Goal: Information Seeking & Learning: Find contact information

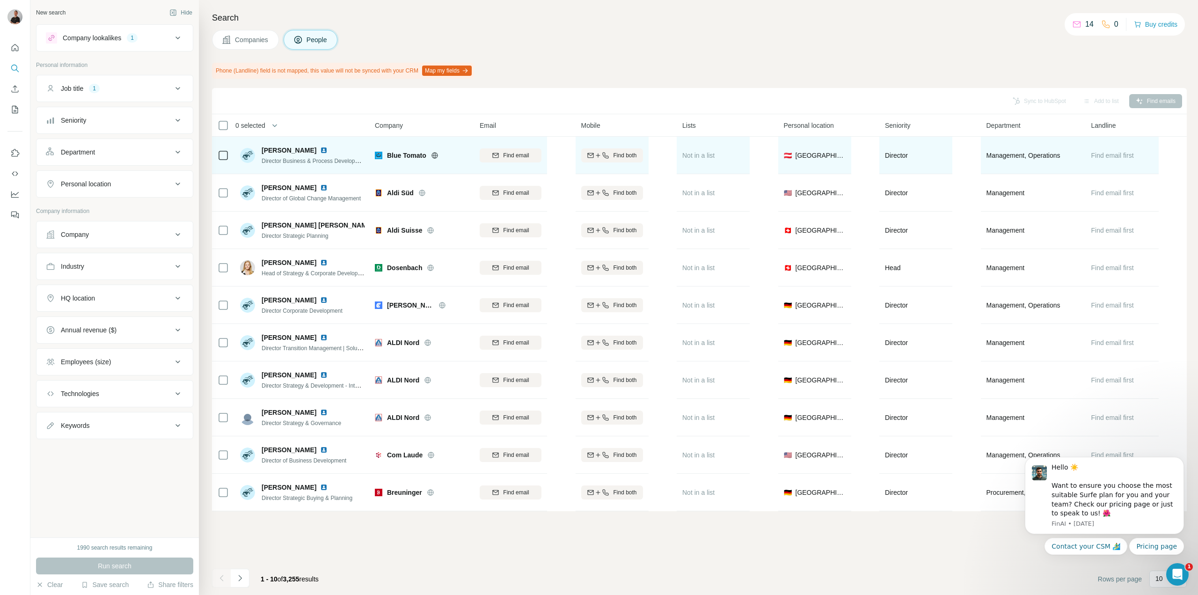
click at [315, 148] on div "[PERSON_NAME]" at bounding box center [313, 150] width 103 height 9
click at [313, 147] on span "[PERSON_NAME]" at bounding box center [289, 150] width 55 height 9
drag, startPoint x: 314, startPoint y: 147, endPoint x: 259, endPoint y: 147, distance: 55.2
click at [259, 147] on div "[PERSON_NAME] Director Business & Process Development" at bounding box center [302, 156] width 125 height 20
copy span "[PERSON_NAME]"
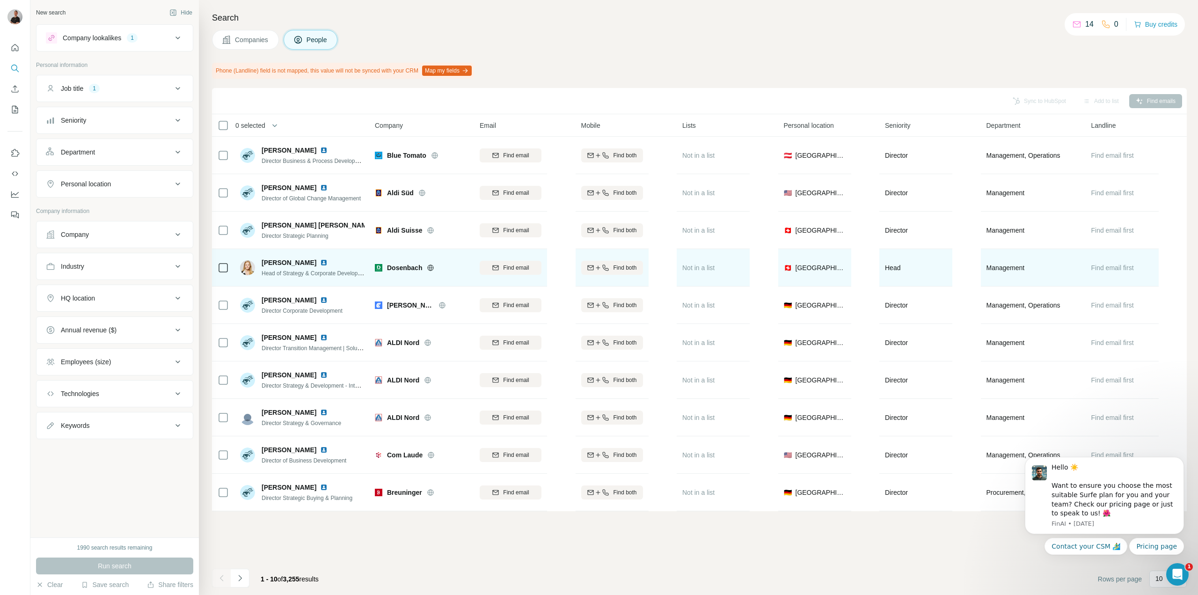
click at [433, 268] on icon at bounding box center [431, 267] width 6 height 0
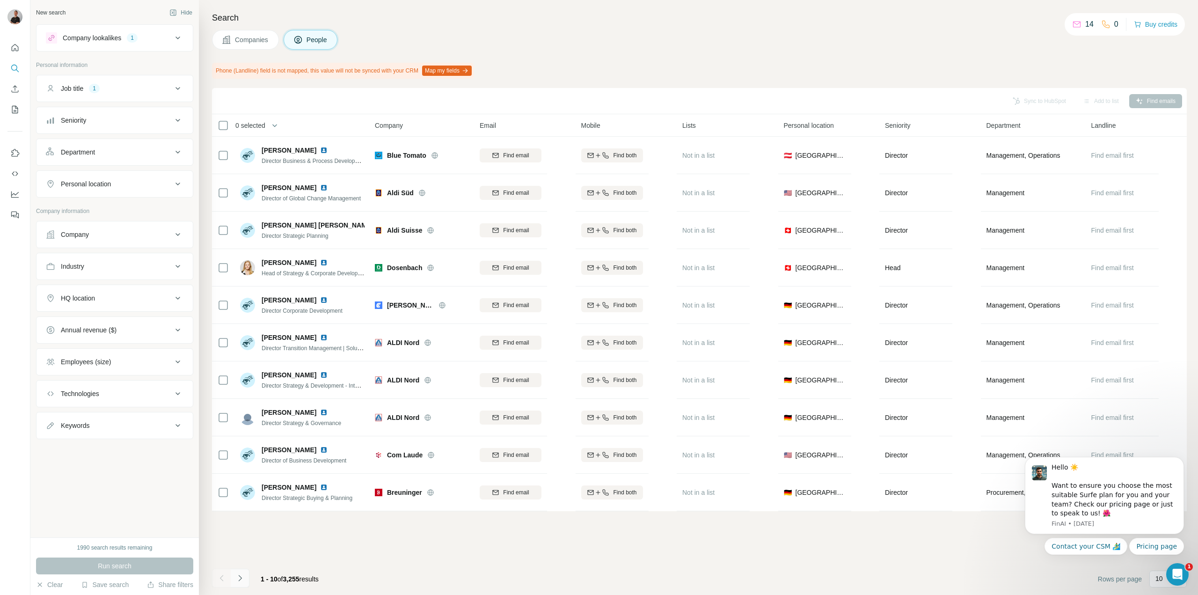
click at [243, 577] on icon "Navigate to next page" at bounding box center [239, 577] width 9 height 9
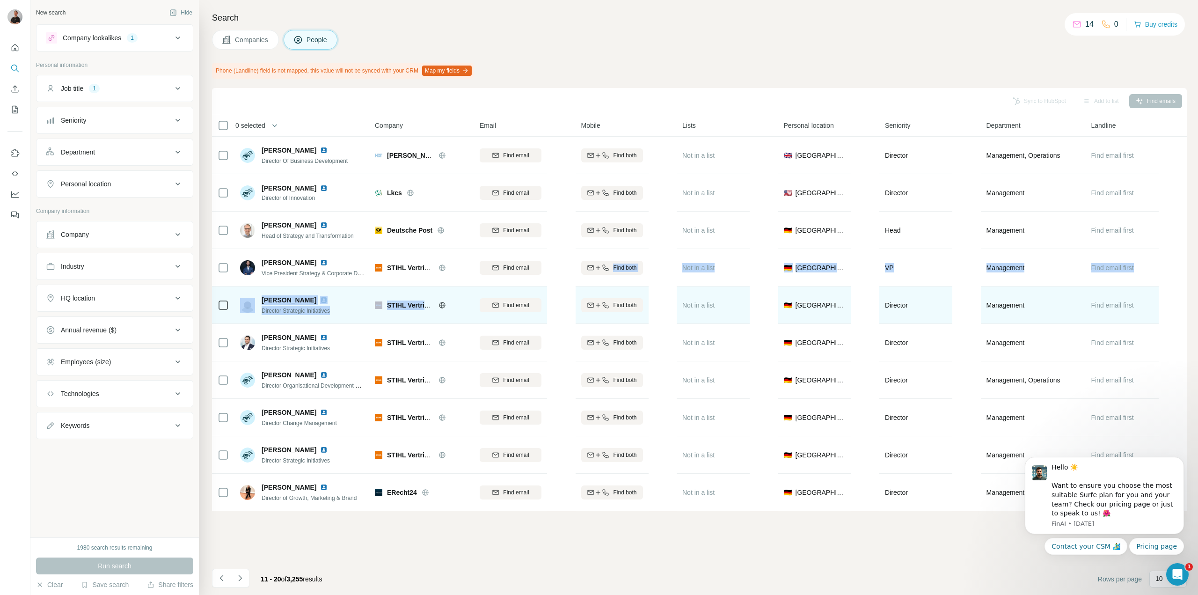
drag, startPoint x: 563, startPoint y: 275, endPoint x: 465, endPoint y: 303, distance: 102.2
click at [465, 303] on table "0 selected People Company Email Mobile Lists Personal location Seniority Depart…" at bounding box center [699, 312] width 975 height 397
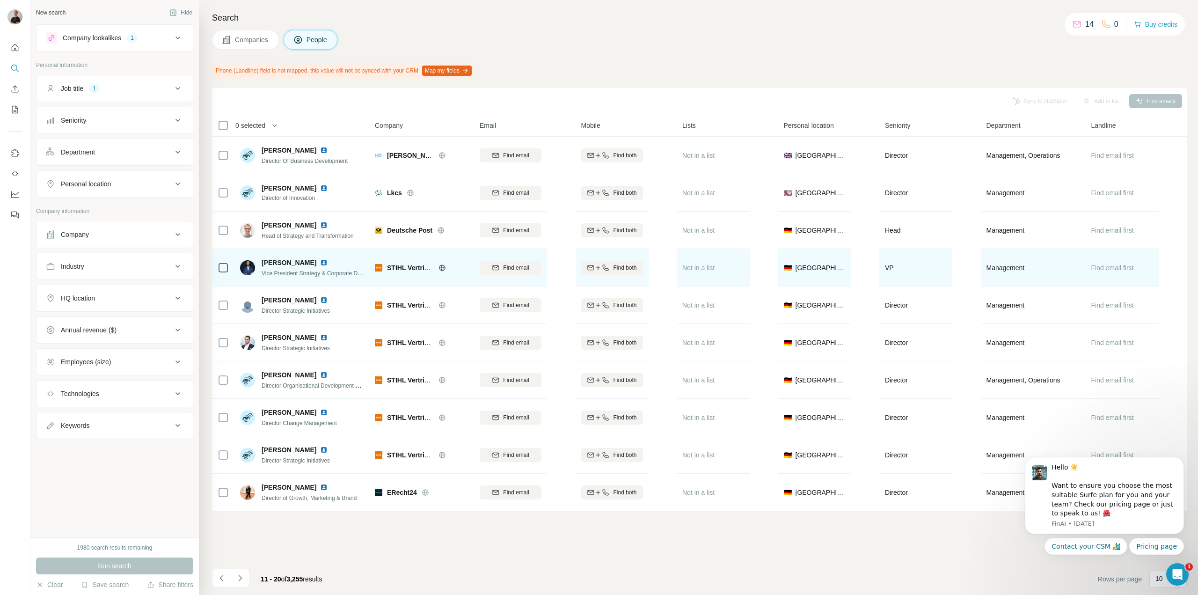
click at [300, 261] on span "[PERSON_NAME]" at bounding box center [289, 262] width 55 height 9
drag, startPoint x: 262, startPoint y: 260, endPoint x: 321, endPoint y: 260, distance: 59.0
click at [316, 260] on span "[PERSON_NAME]" at bounding box center [289, 262] width 55 height 9
copy span "[PERSON_NAME]"
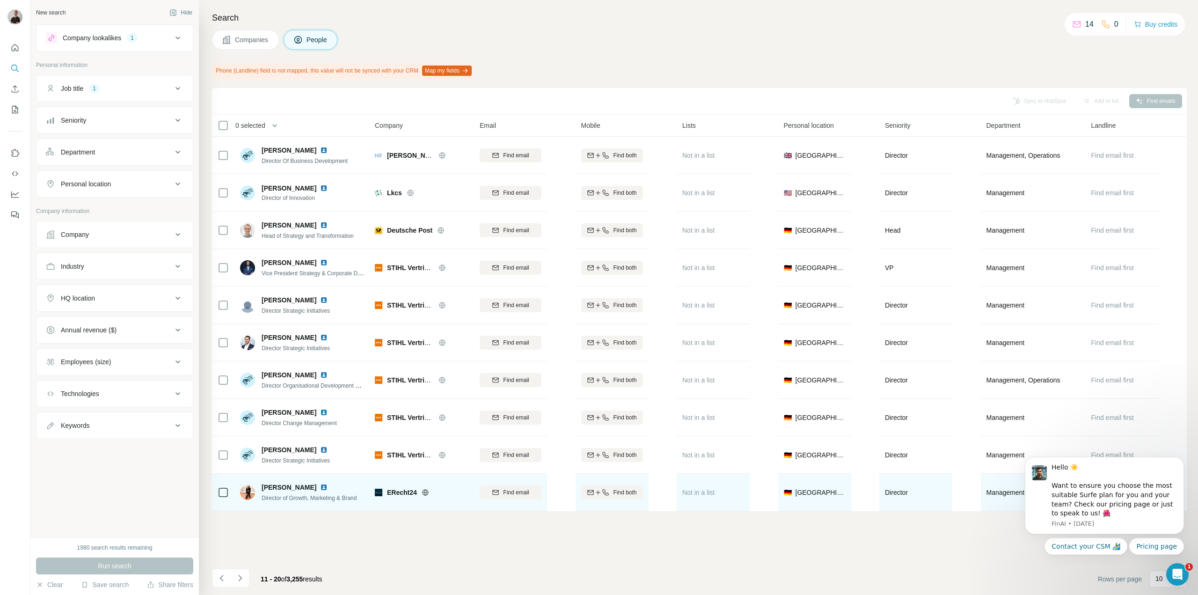
click at [426, 491] on icon at bounding box center [425, 492] width 7 height 7
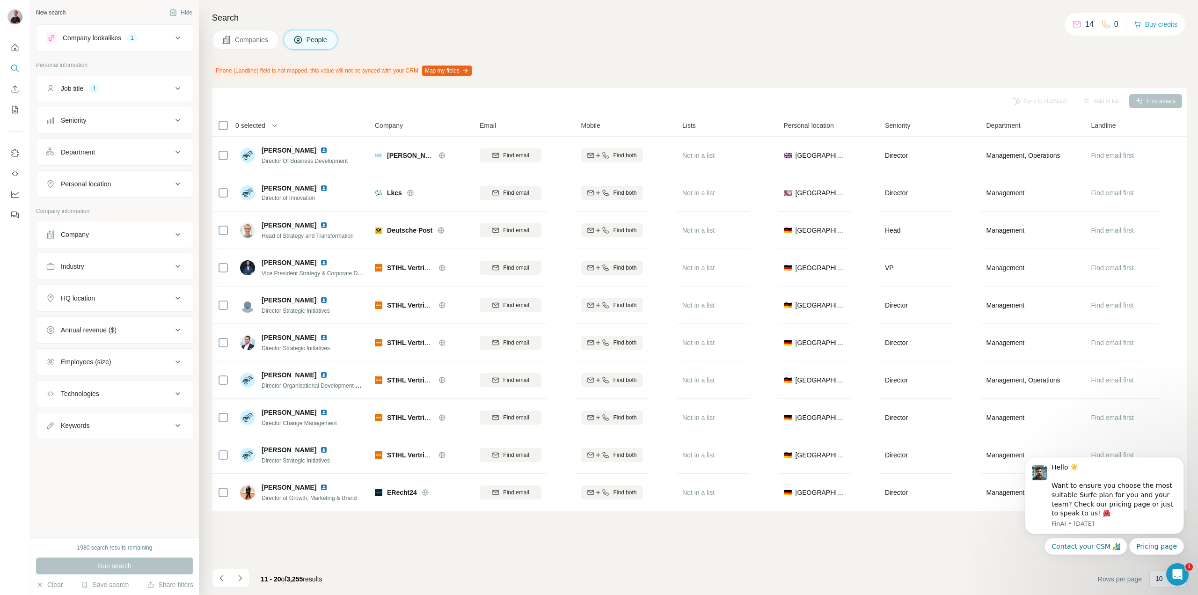
click at [950, 555] on div "Sync to HubSpot Add to list Find emails 0 selected People Company Email Mobile …" at bounding box center [699, 341] width 975 height 507
click at [242, 579] on icon "Navigate to next page" at bounding box center [239, 577] width 9 height 9
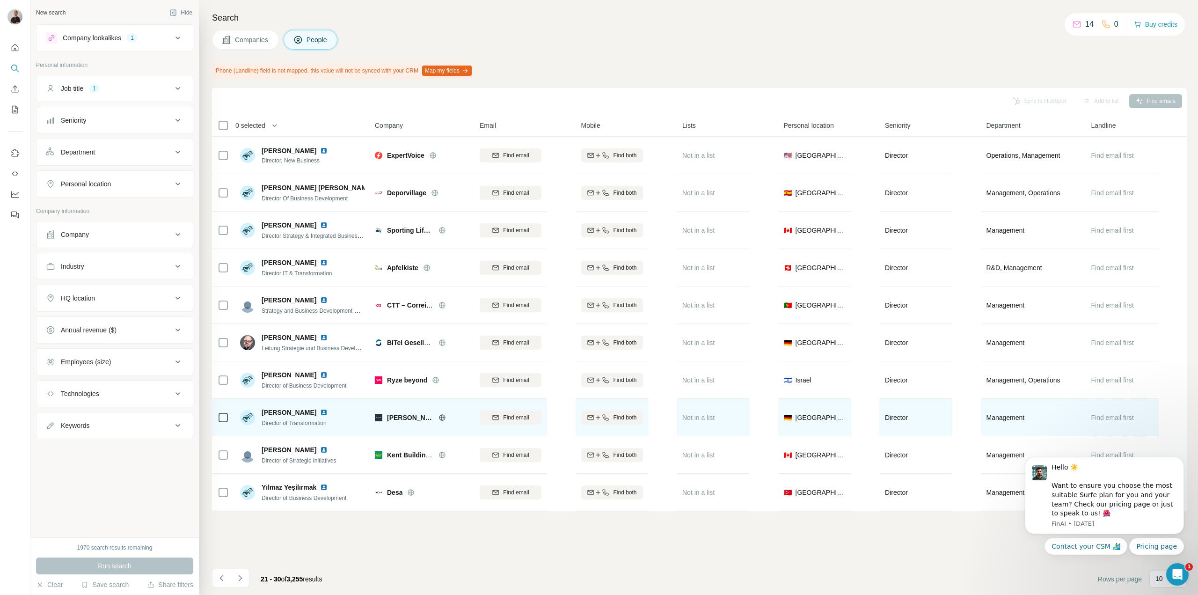
click at [439, 419] on icon at bounding box center [442, 417] width 7 height 7
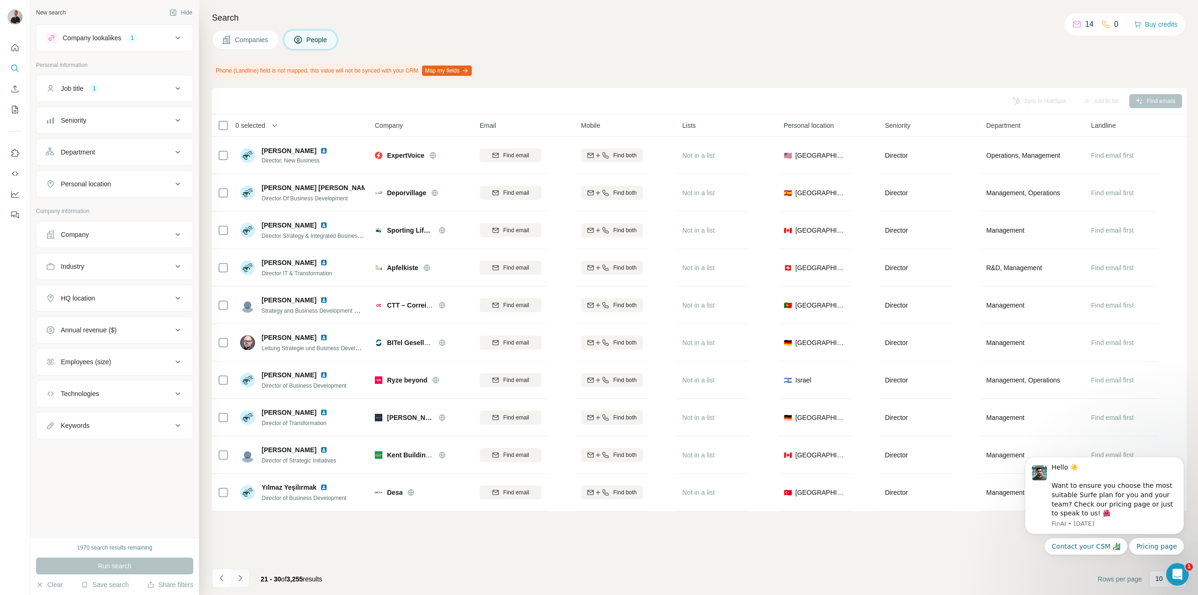
click at [236, 583] on button "Navigate to next page" at bounding box center [240, 578] width 19 height 19
click at [241, 577] on icon "Navigate to next page" at bounding box center [239, 578] width 3 height 6
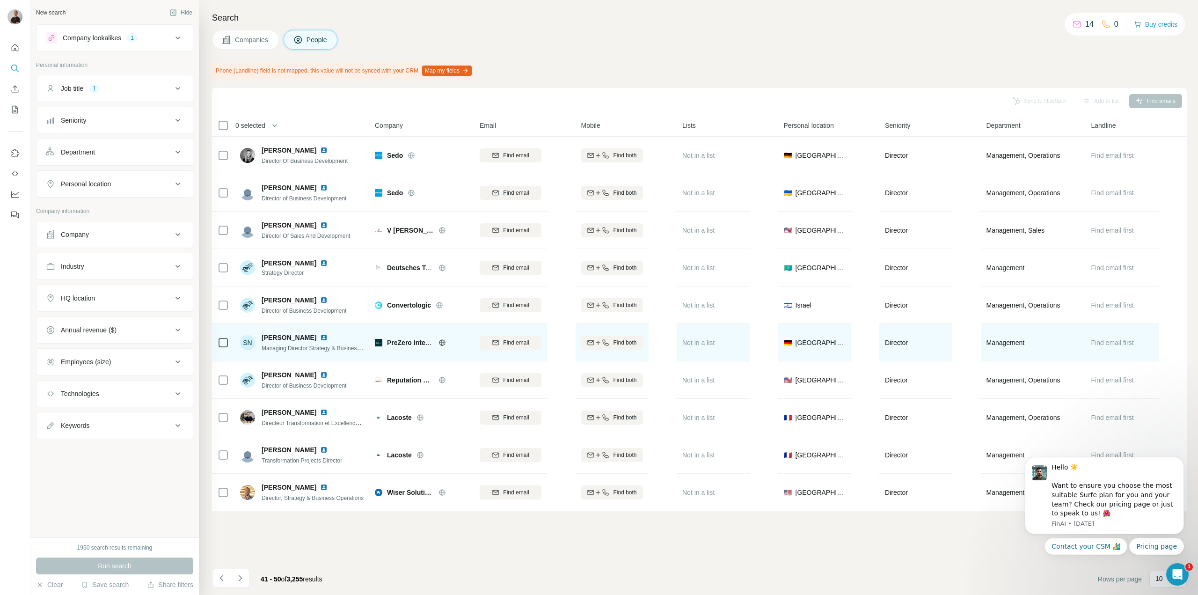
click at [441, 343] on icon at bounding box center [442, 342] width 2 height 6
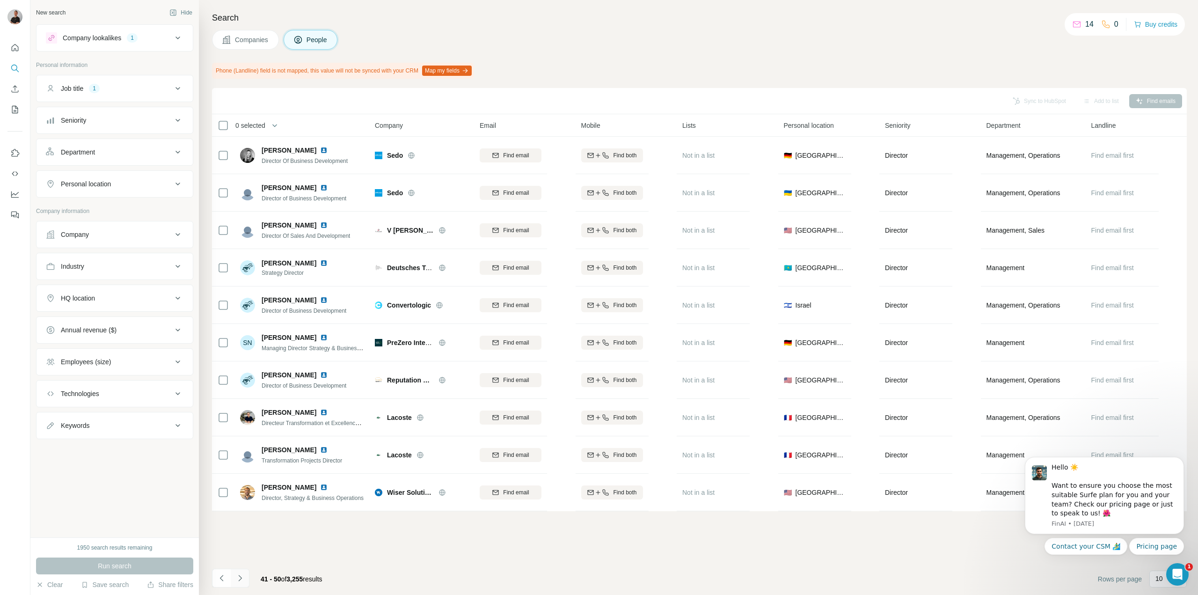
click at [240, 577] on icon "Navigate to next page" at bounding box center [239, 578] width 3 height 6
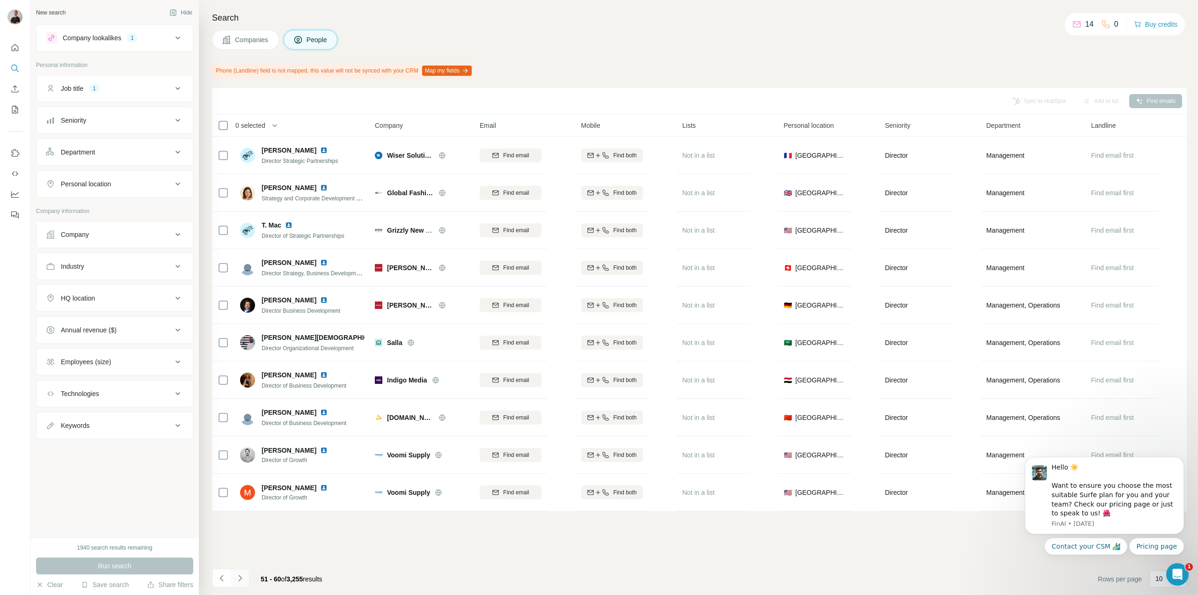
click at [247, 578] on button "Navigate to next page" at bounding box center [240, 578] width 19 height 19
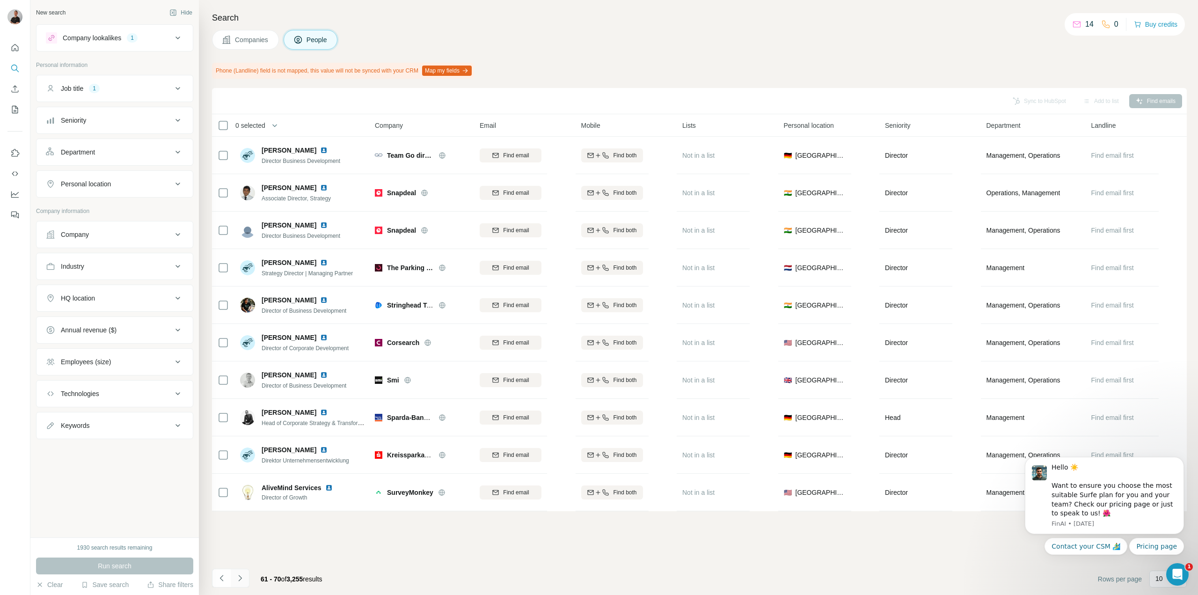
click at [240, 577] on icon "Navigate to next page" at bounding box center [239, 578] width 3 height 6
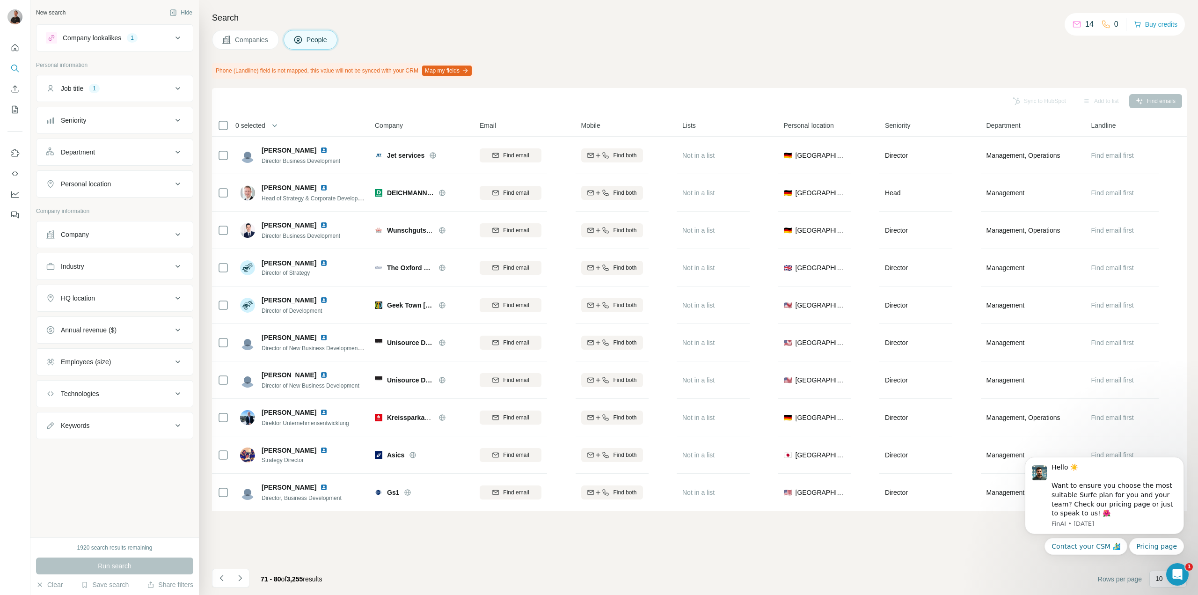
click at [235, 576] on icon "Navigate to next page" at bounding box center [239, 577] width 9 height 9
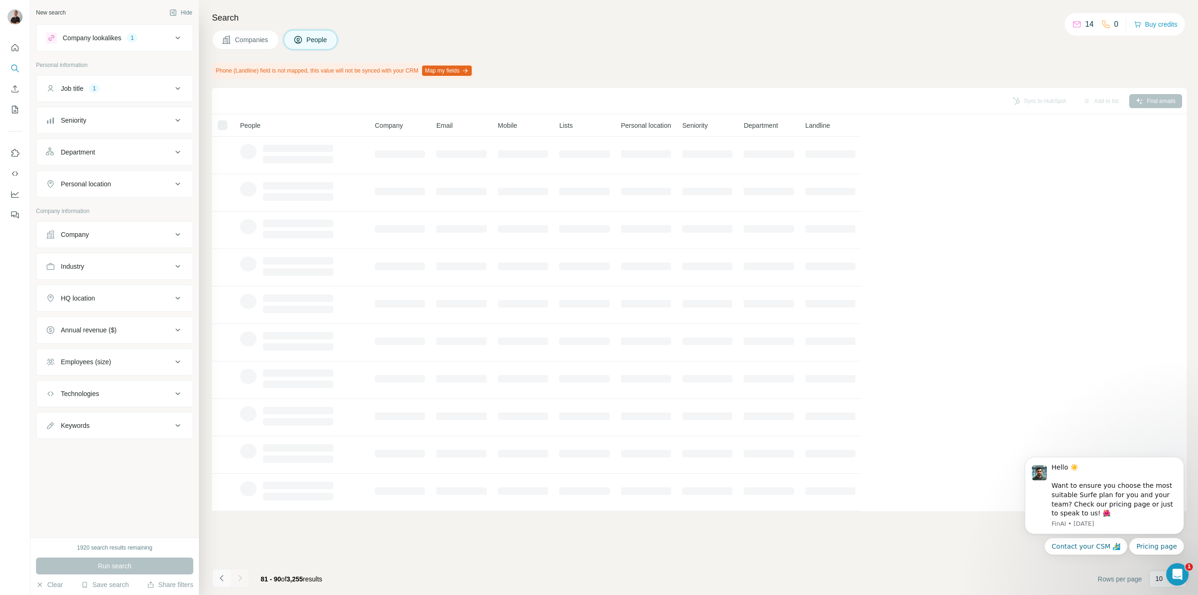
click at [219, 579] on icon "Navigate to previous page" at bounding box center [221, 577] width 9 height 9
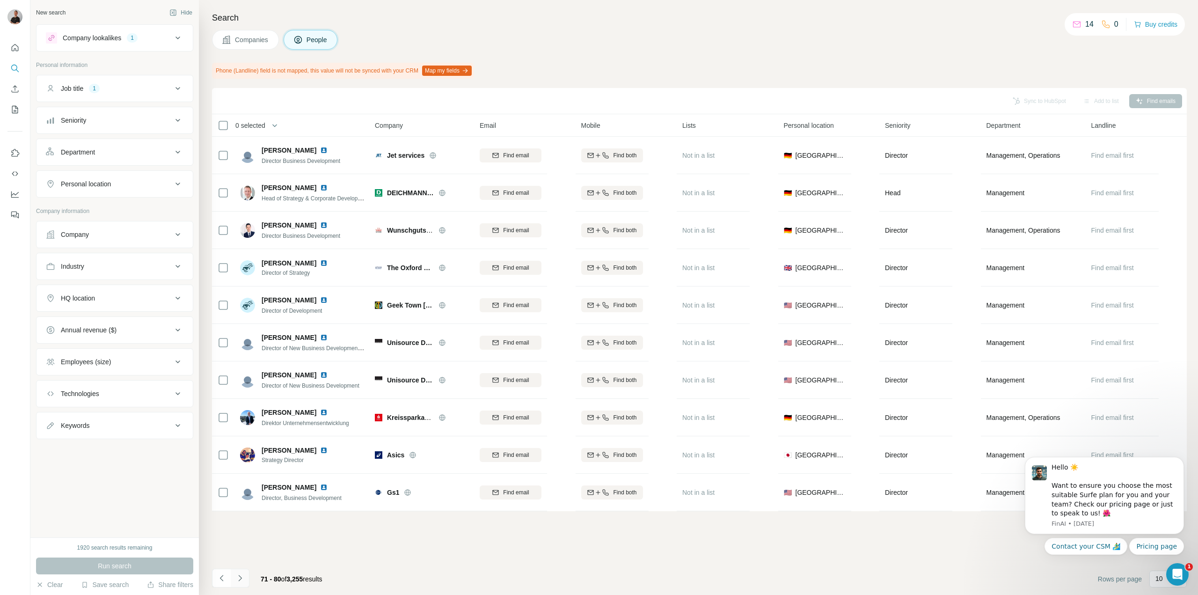
click at [243, 577] on icon "Navigate to next page" at bounding box center [239, 577] width 9 height 9
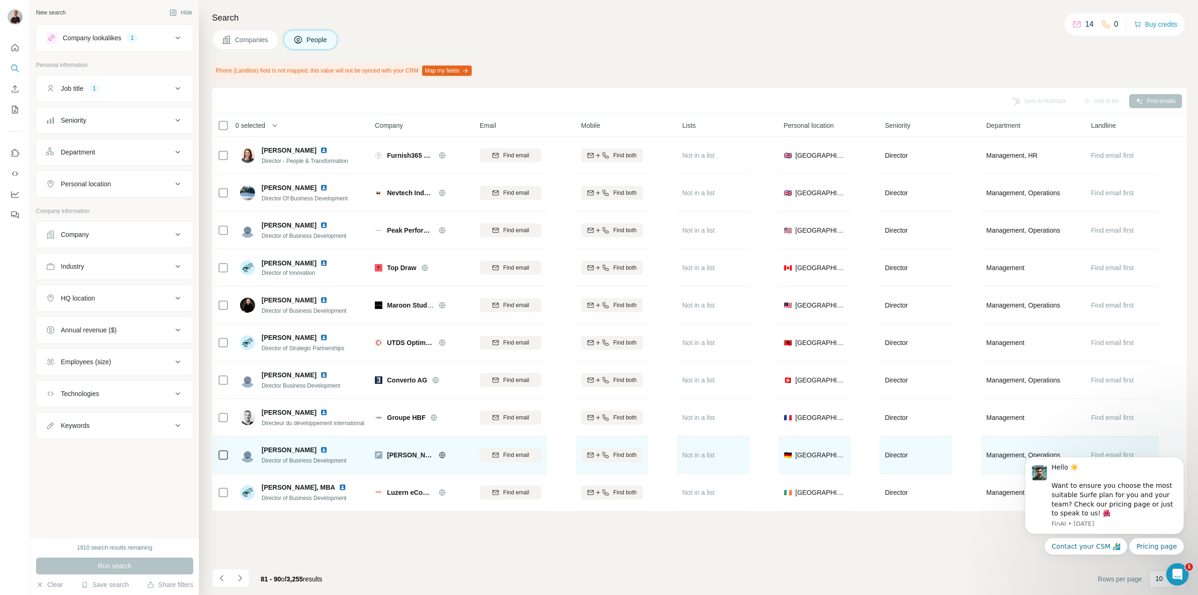
click at [439, 455] on icon at bounding box center [442, 454] width 6 height 0
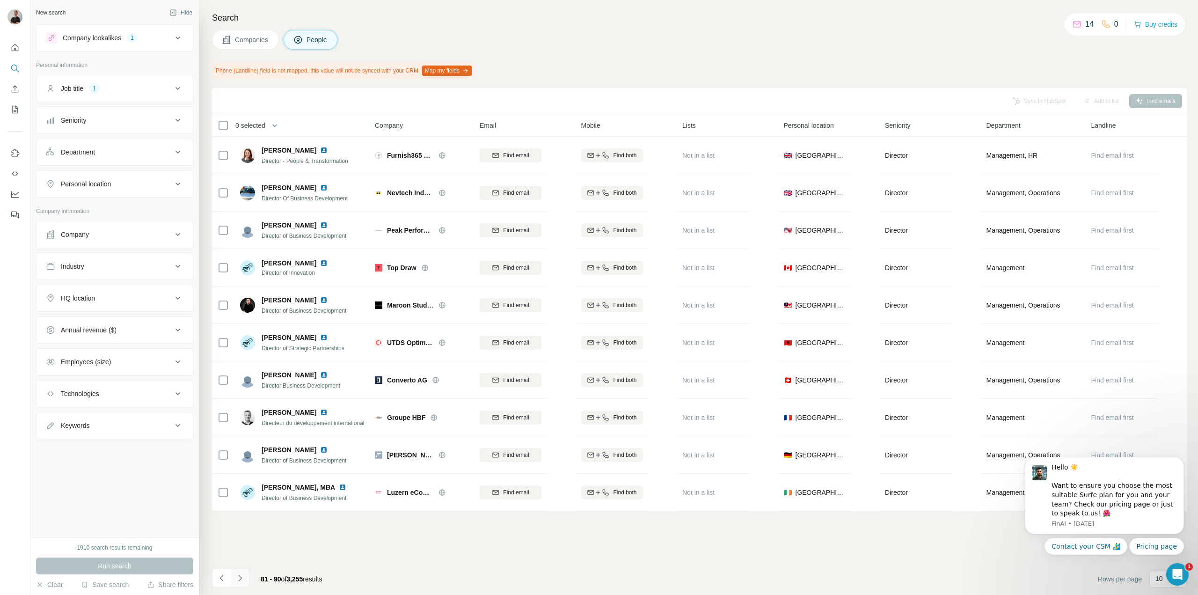
click at [243, 576] on icon "Navigate to next page" at bounding box center [239, 577] width 9 height 9
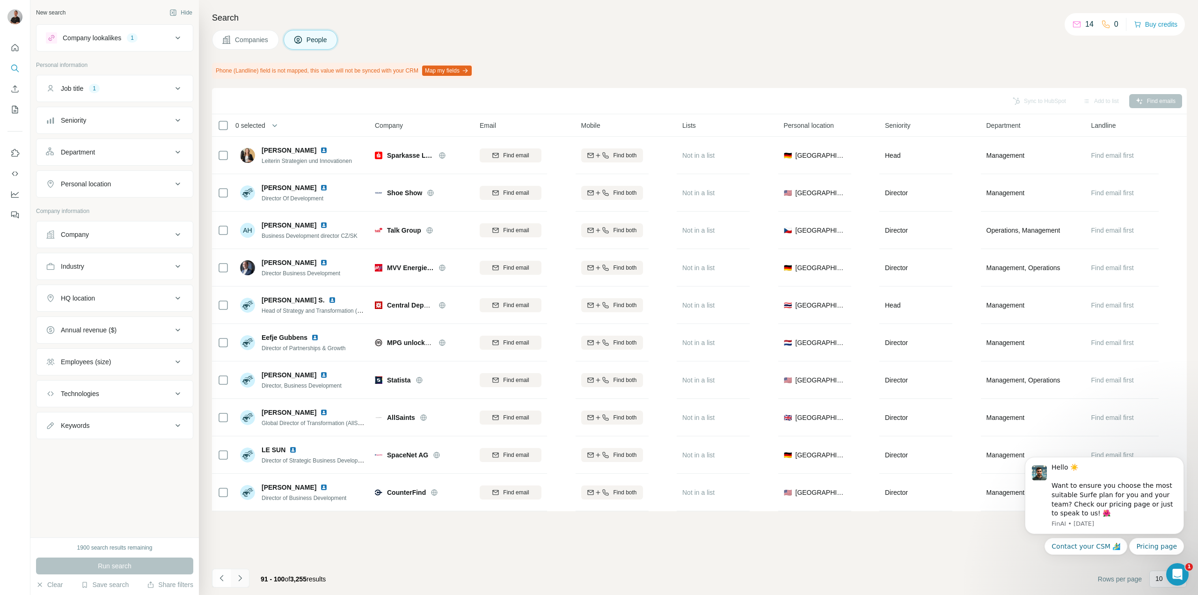
click at [239, 577] on icon "Navigate to next page" at bounding box center [239, 577] width 9 height 9
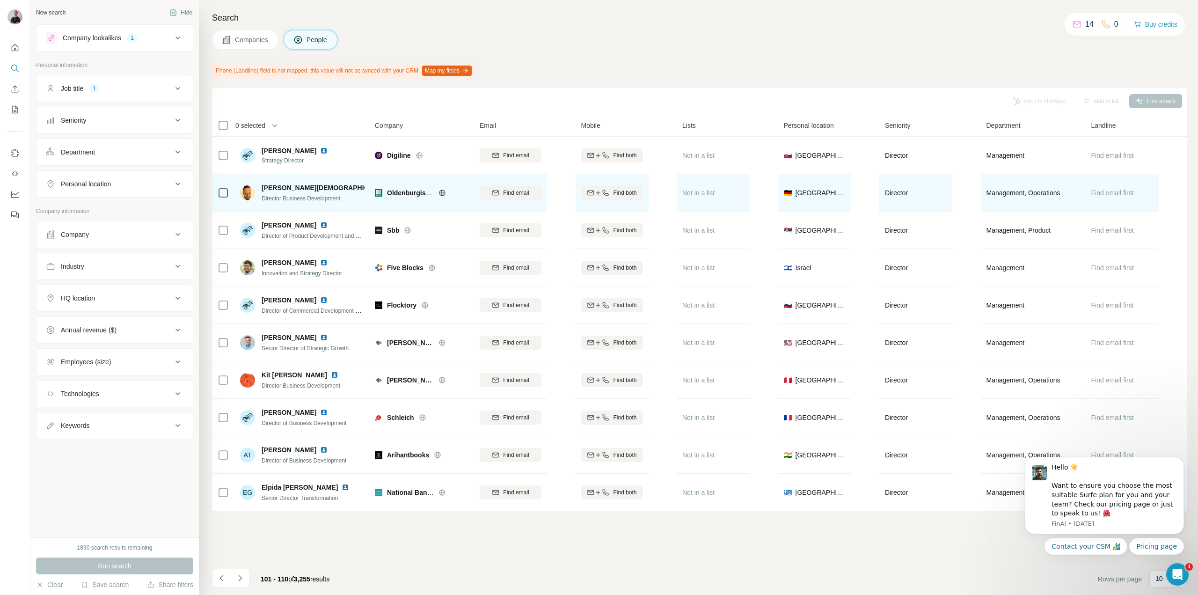
click at [446, 194] on div at bounding box center [454, 192] width 30 height 7
click at [444, 194] on icon at bounding box center [442, 192] width 7 height 7
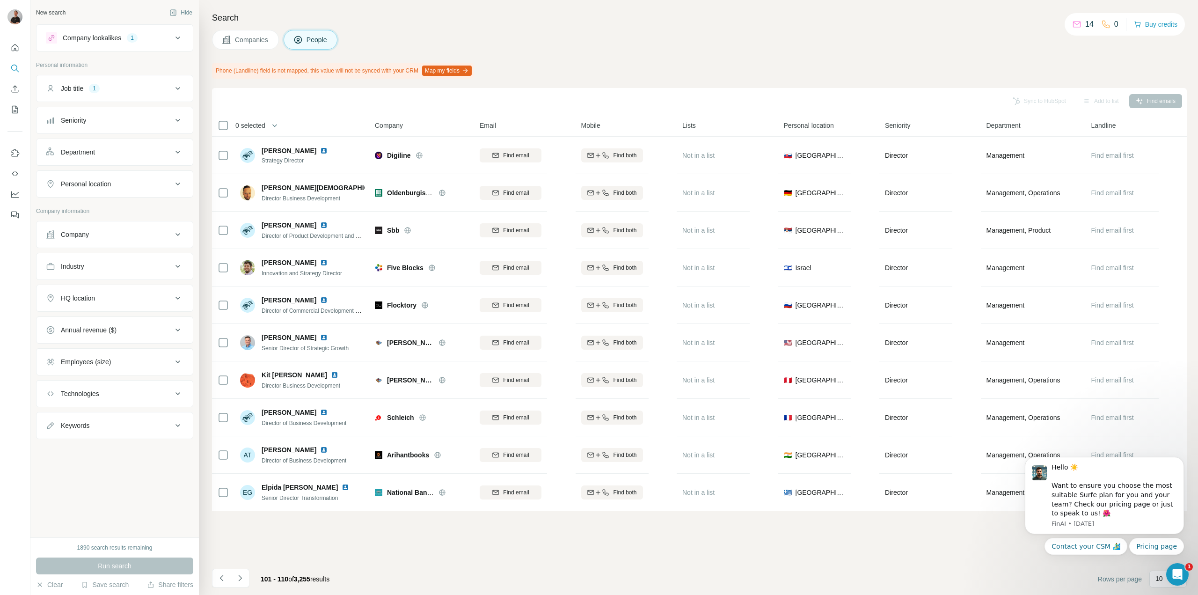
click at [255, 41] on span "Companies" at bounding box center [252, 39] width 34 height 9
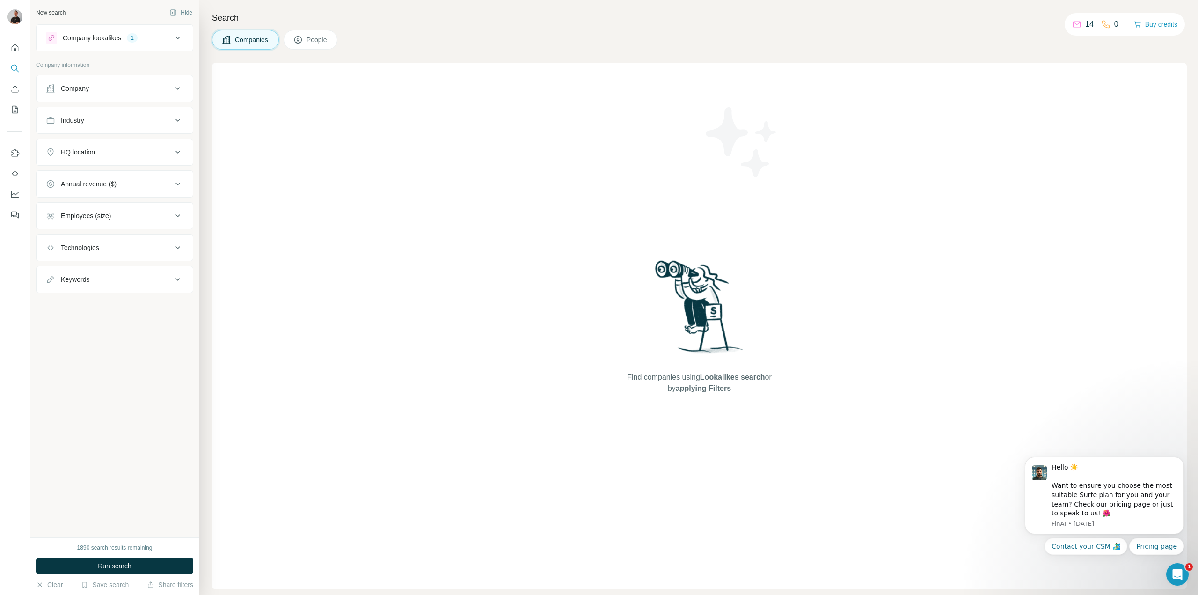
click at [117, 91] on div "Company" at bounding box center [109, 88] width 126 height 9
click at [116, 134] on ul "Company Industry HQ location Annual revenue ($) Employees (size) Technologies K…" at bounding box center [114, 184] width 157 height 218
click at [118, 124] on div "Industry" at bounding box center [109, 120] width 126 height 9
click at [122, 145] on input at bounding box center [110, 144] width 116 height 10
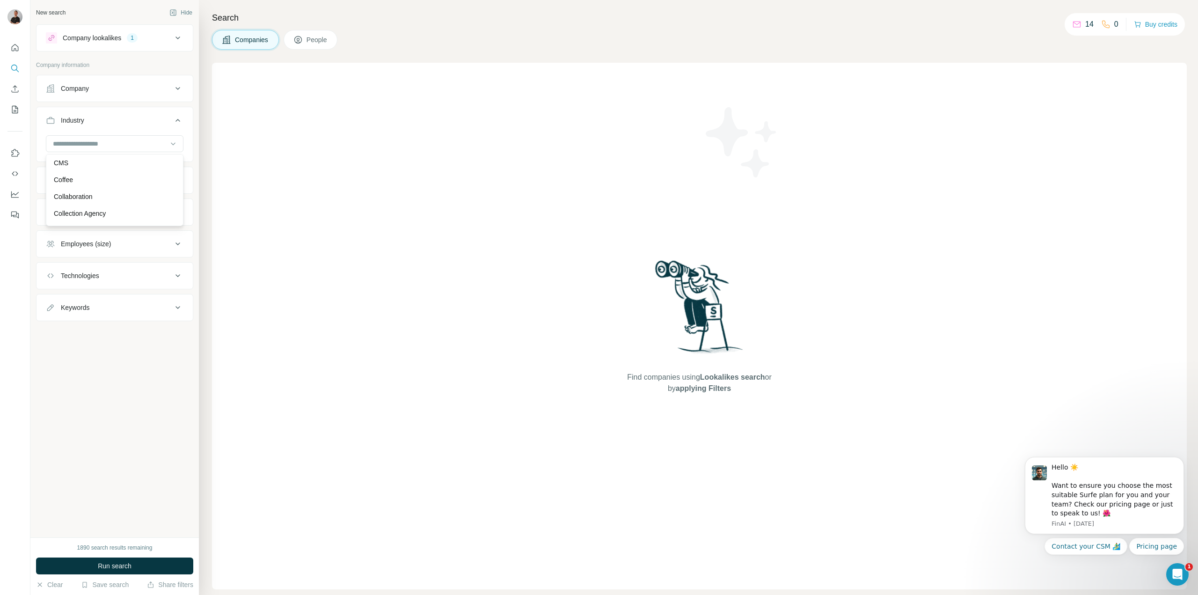
scroll to position [1692, 0]
click at [83, 139] on div at bounding box center [110, 144] width 116 height 16
click at [114, 141] on input at bounding box center [110, 144] width 116 height 10
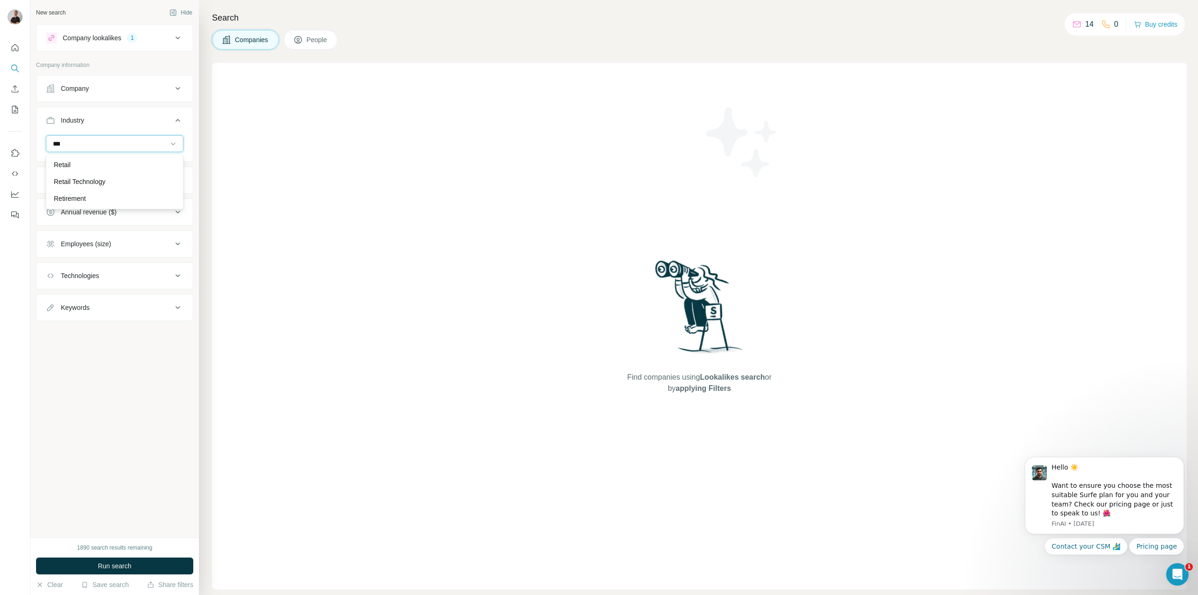
scroll to position [0, 0]
type input "***"
click at [98, 162] on div "Retail" at bounding box center [115, 164] width 122 height 9
click at [103, 568] on span "Run search" at bounding box center [115, 565] width 34 height 9
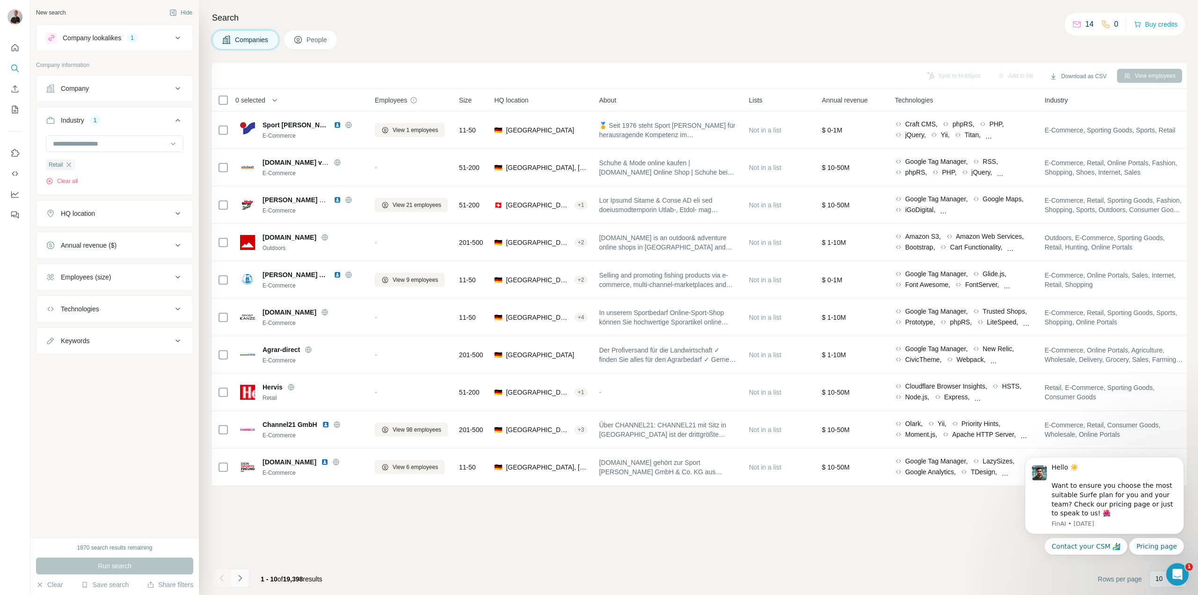
click at [239, 576] on icon "Navigate to next page" at bounding box center [239, 578] width 3 height 6
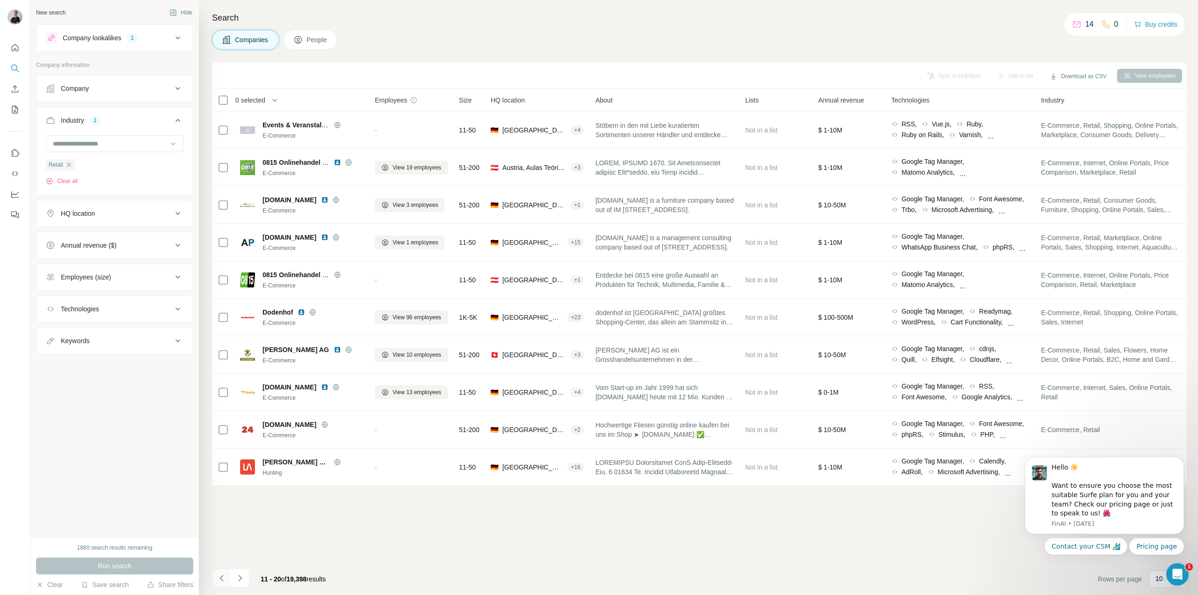
click at [221, 576] on icon "Navigate to previous page" at bounding box center [221, 577] width 9 height 9
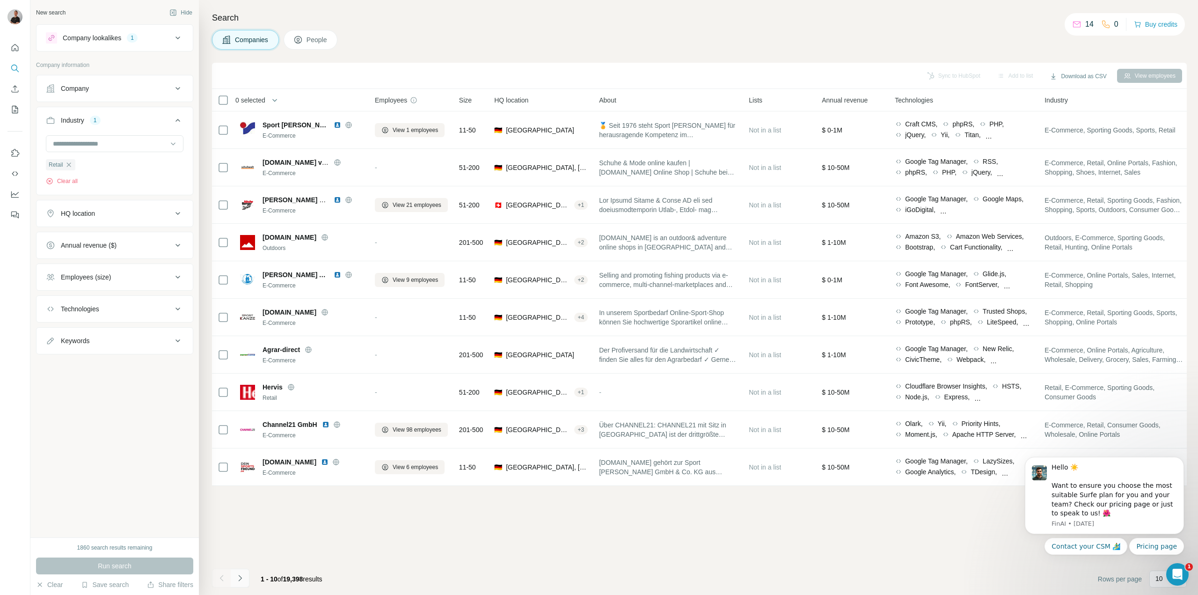
click at [240, 579] on icon "Navigate to next page" at bounding box center [239, 578] width 3 height 6
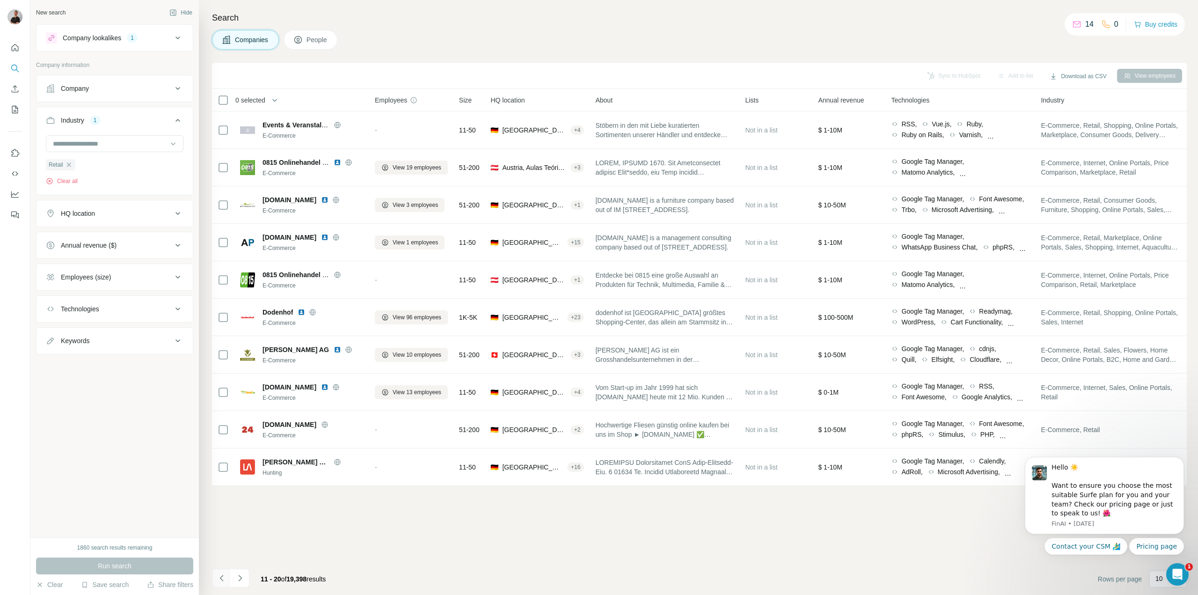
click at [227, 579] on button "Navigate to previous page" at bounding box center [221, 578] width 19 height 19
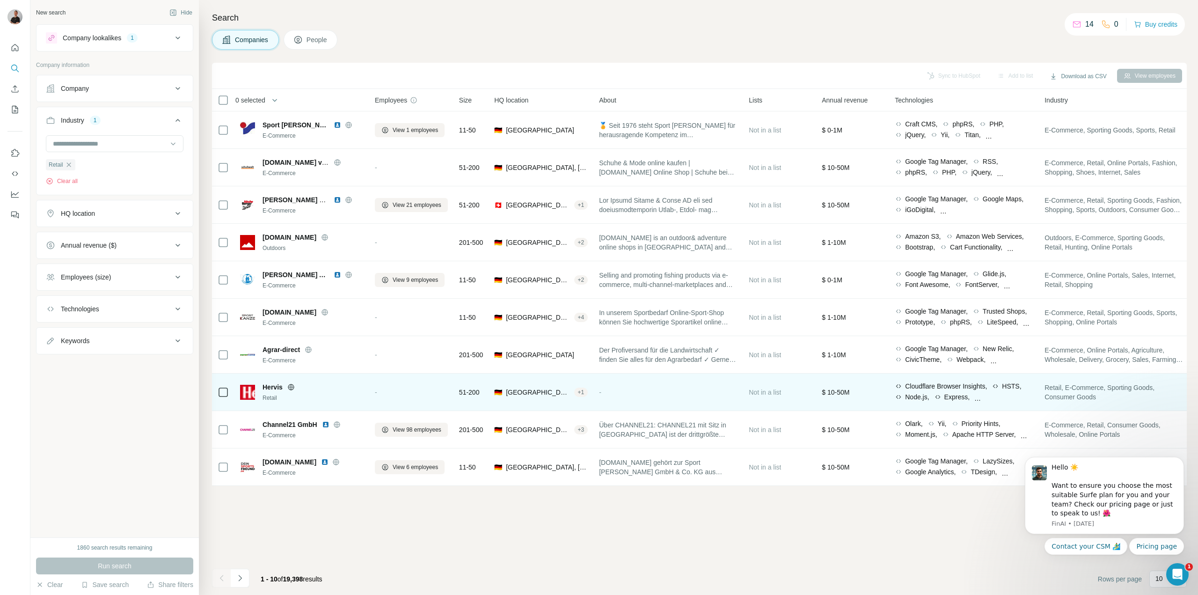
click at [293, 389] on icon at bounding box center [290, 386] width 7 height 7
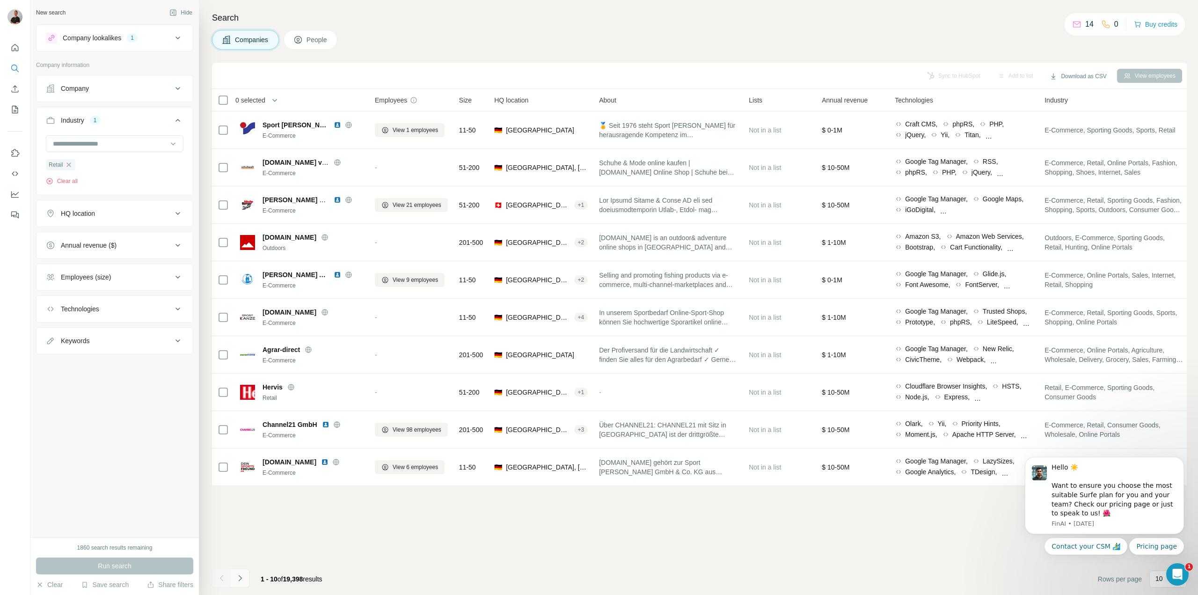
click at [244, 574] on icon "Navigate to next page" at bounding box center [239, 577] width 9 height 9
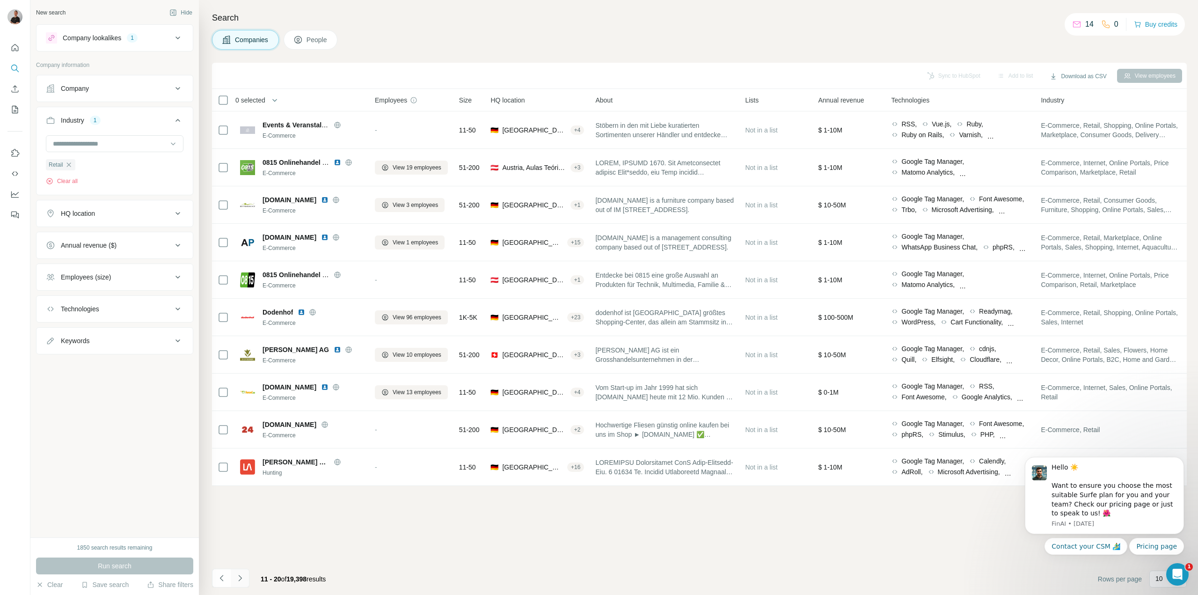
click at [246, 577] on button "Navigate to next page" at bounding box center [240, 578] width 19 height 19
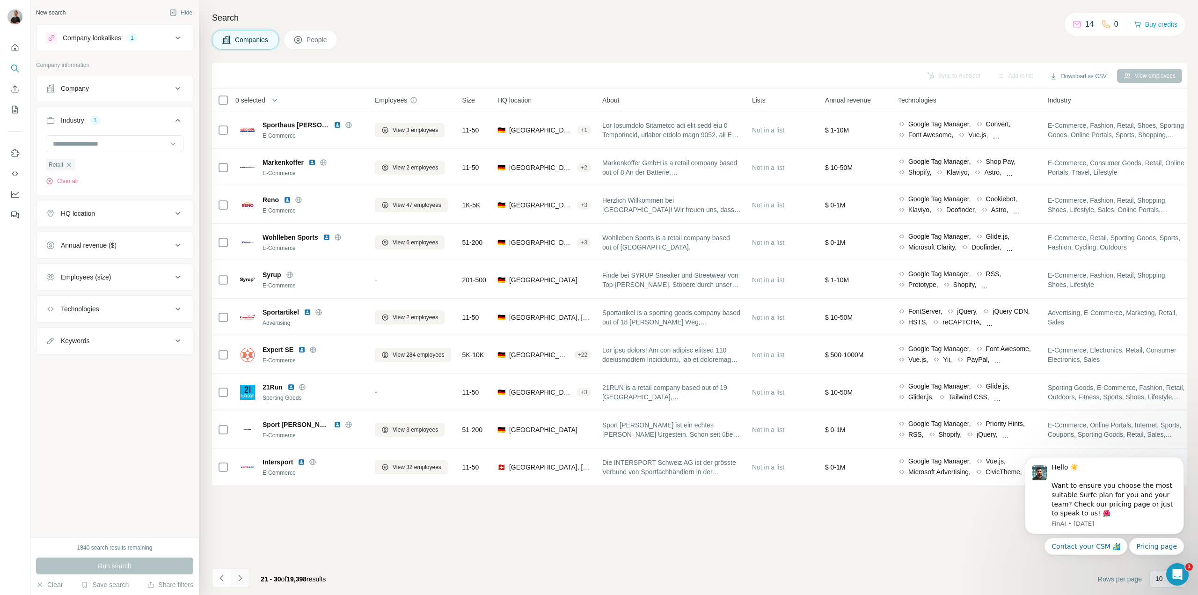
click at [245, 580] on button "Navigate to next page" at bounding box center [240, 578] width 19 height 19
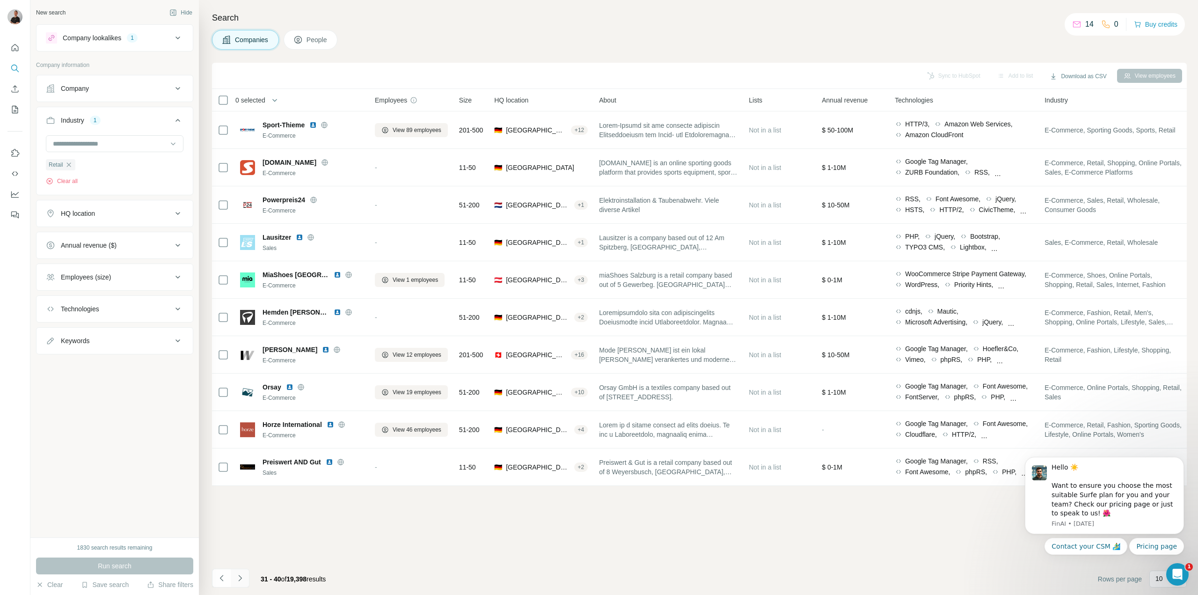
click at [242, 576] on icon "Navigate to next page" at bounding box center [239, 577] width 9 height 9
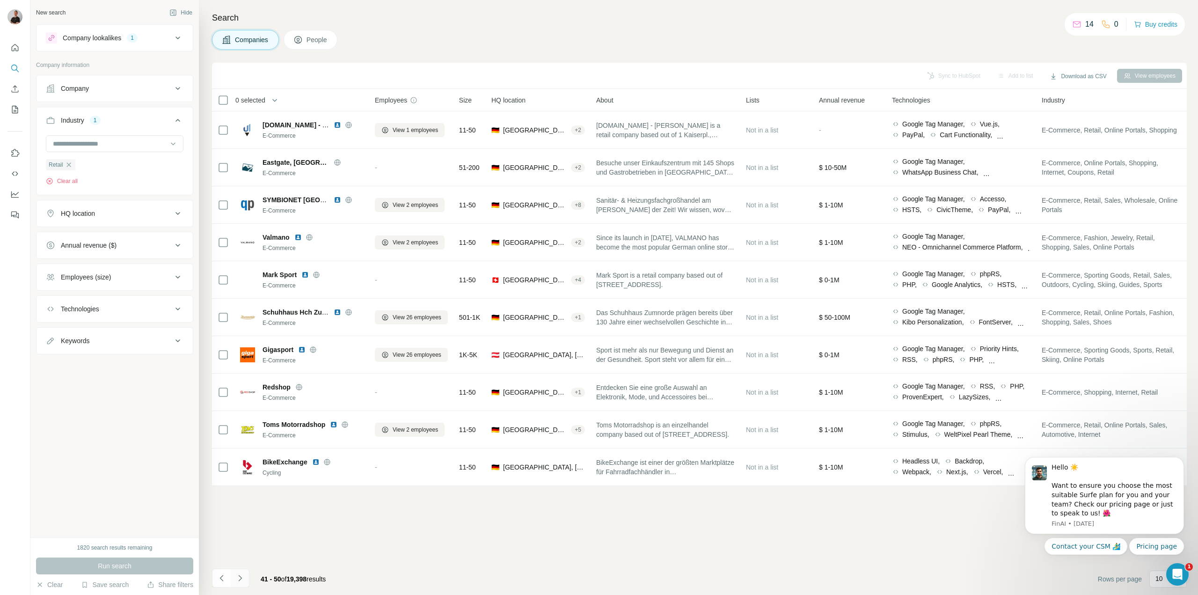
click at [242, 576] on icon "Navigate to next page" at bounding box center [239, 577] width 9 height 9
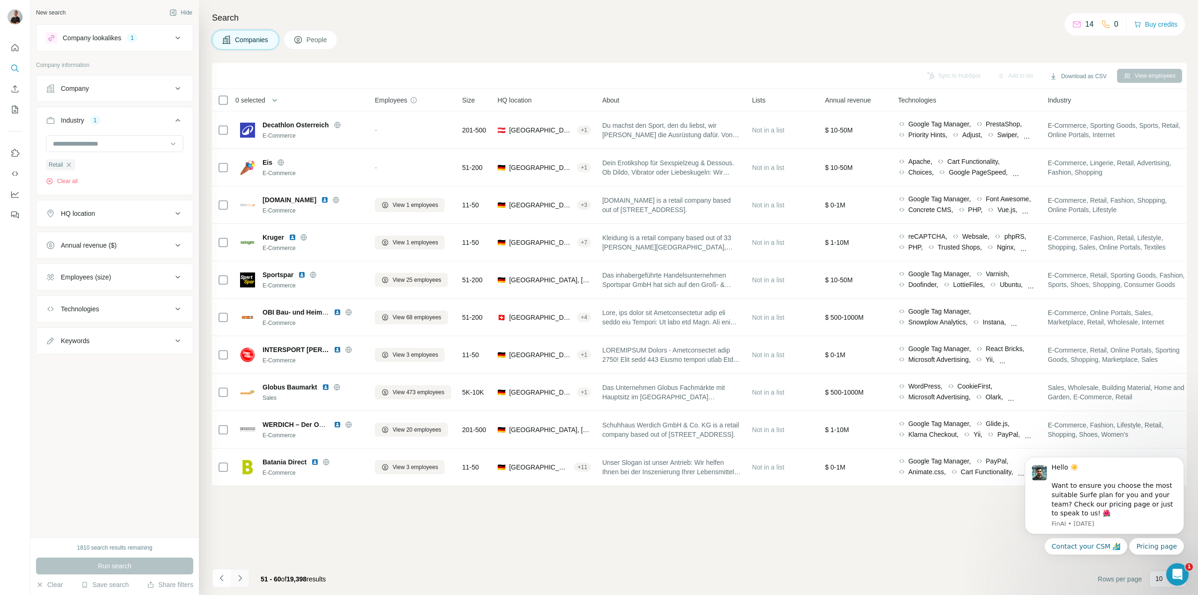
click at [242, 576] on icon "Navigate to next page" at bounding box center [239, 577] width 9 height 9
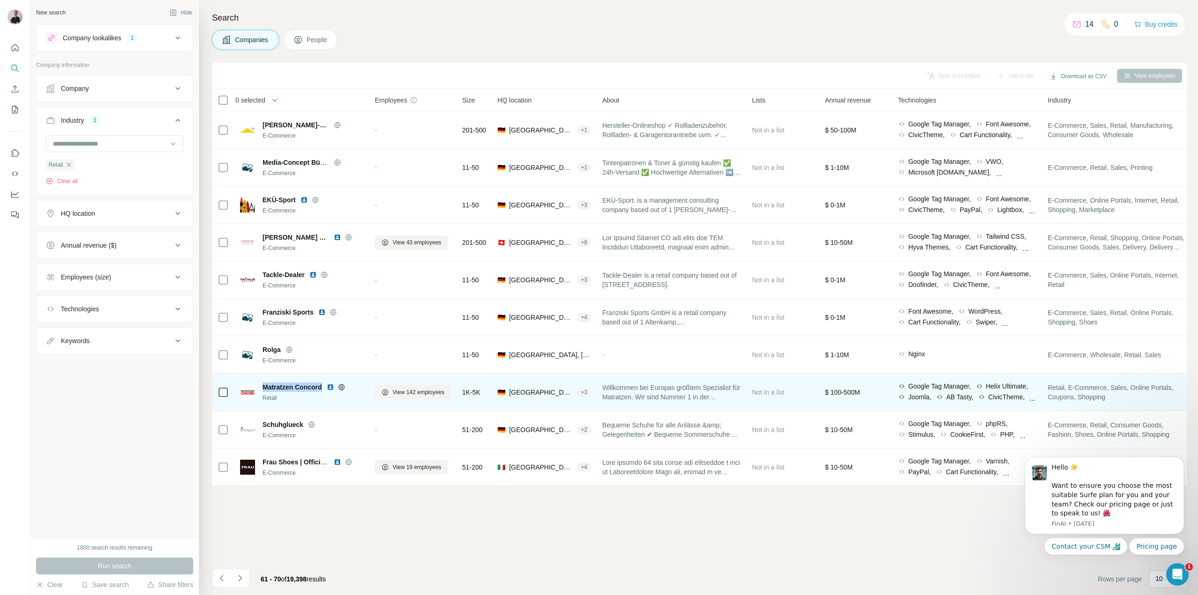
drag, startPoint x: 263, startPoint y: 387, endPoint x: 324, endPoint y: 389, distance: 60.9
click at [324, 389] on div "Matratzen Concord" at bounding box center [313, 386] width 101 height 9
copy span "Matratzen Concord"
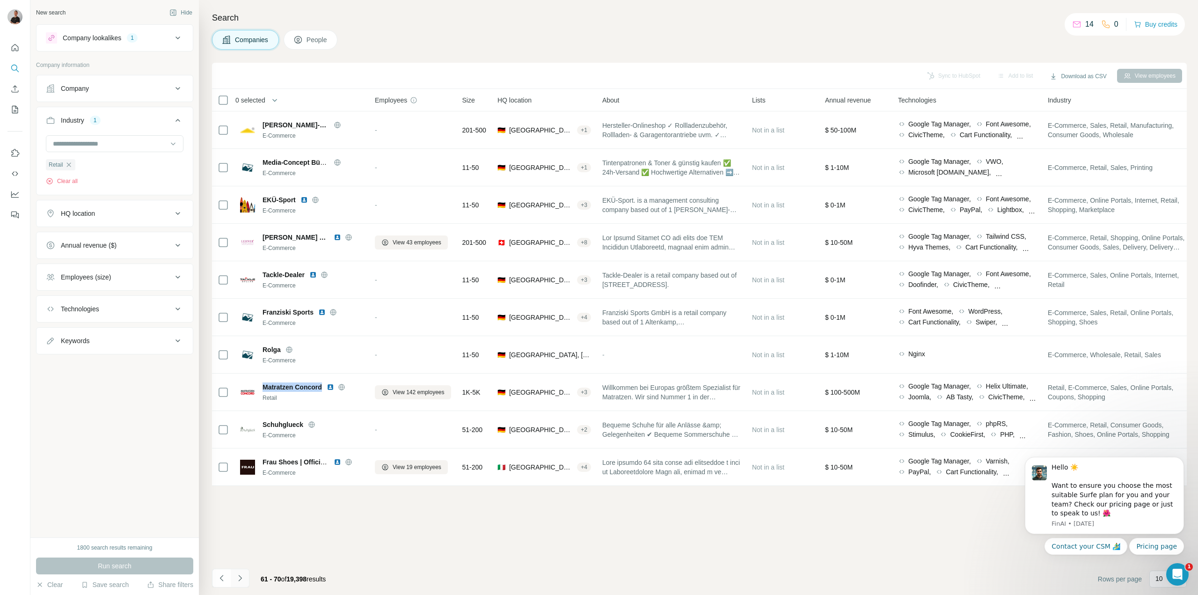
click at [245, 576] on button "Navigate to next page" at bounding box center [240, 578] width 19 height 19
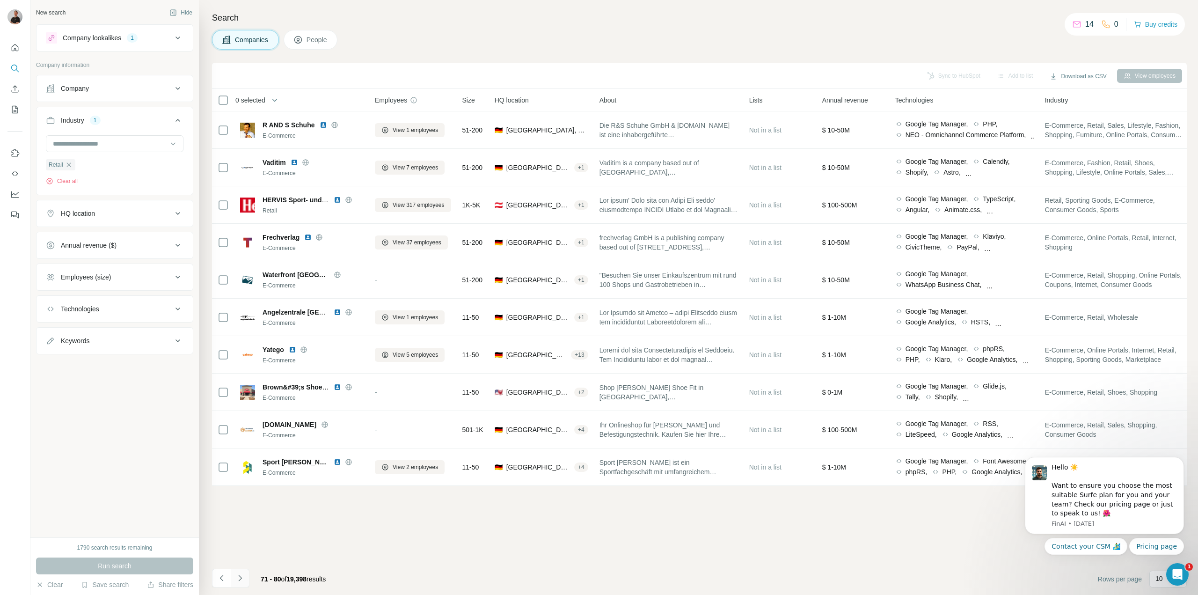
click at [245, 572] on button "Navigate to next page" at bounding box center [240, 578] width 19 height 19
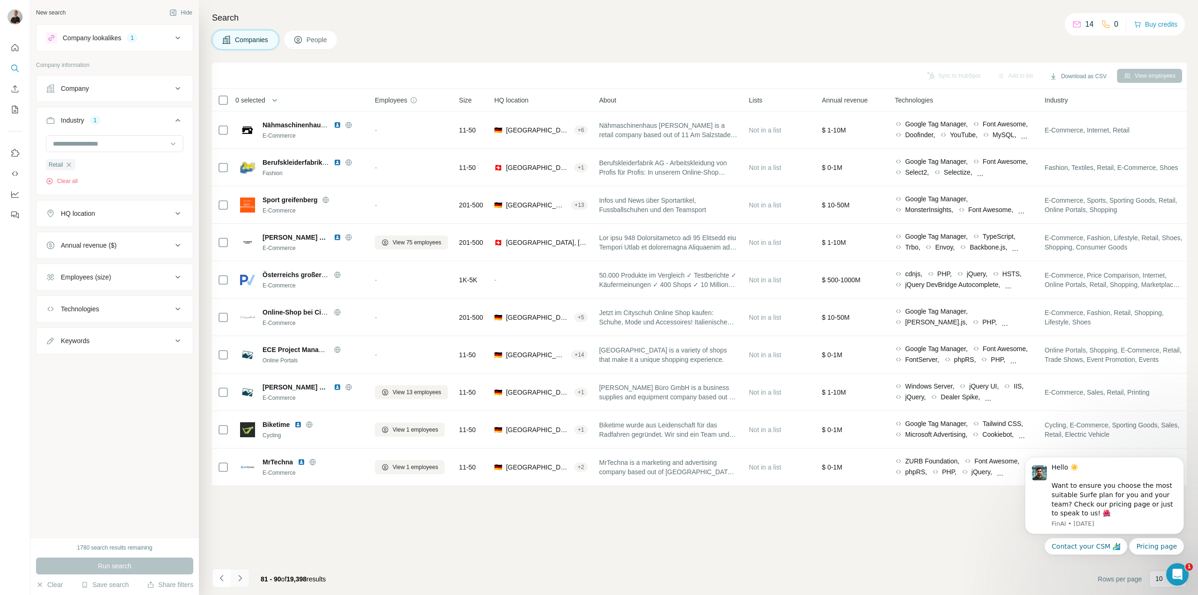
click at [238, 579] on icon "Navigate to next page" at bounding box center [239, 577] width 9 height 9
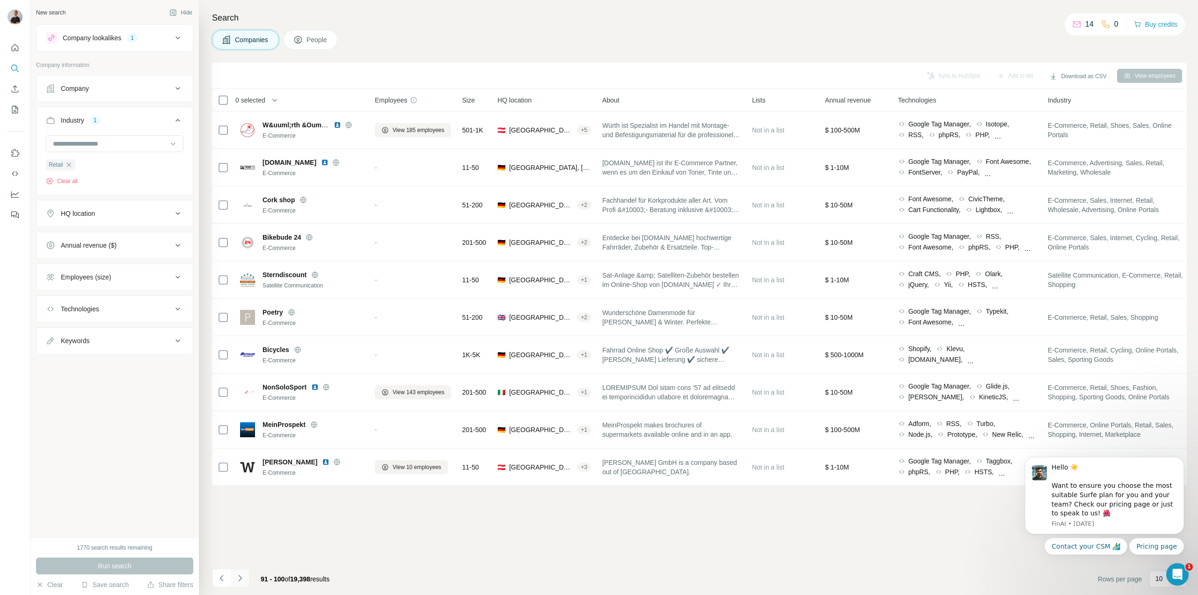
click at [247, 581] on button "Navigate to next page" at bounding box center [240, 578] width 19 height 19
